Goal: Task Accomplishment & Management: Manage account settings

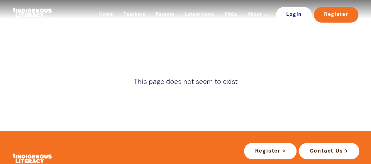
click at [292, 13] on link "Login" at bounding box center [294, 14] width 36 height 15
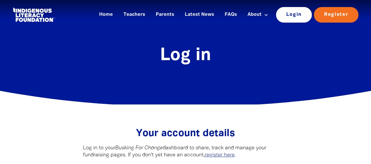
click at [288, 21] on link "Login" at bounding box center [294, 14] width 36 height 15
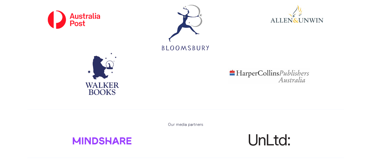
scroll to position [528, 0]
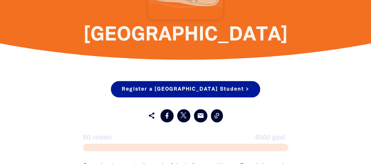
scroll to position [252, 0]
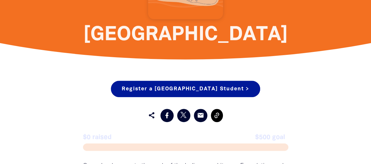
click at [214, 115] on icon at bounding box center [216, 115] width 7 height 7
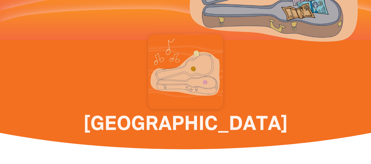
scroll to position [97, 0]
